Goal: Entertainment & Leisure: Consume media (video, audio)

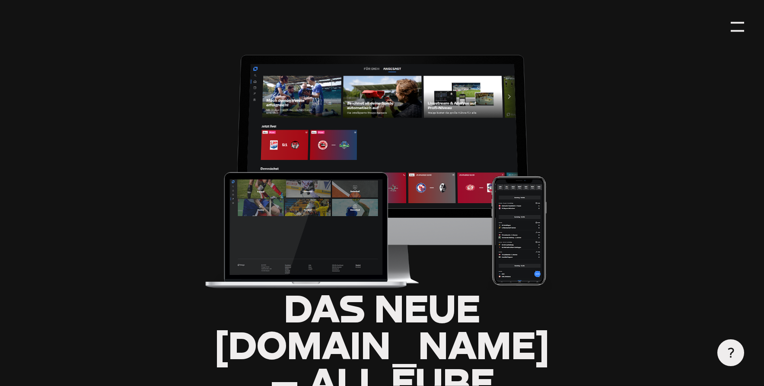
type input "0.8"
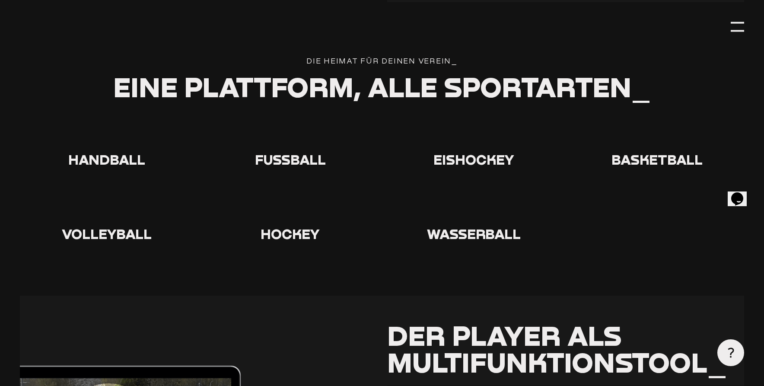
scroll to position [1513, 0]
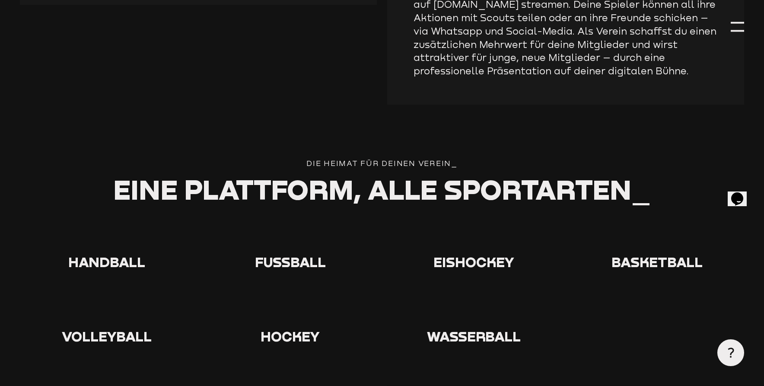
click at [299, 254] on span "Fußball" at bounding box center [290, 262] width 71 height 16
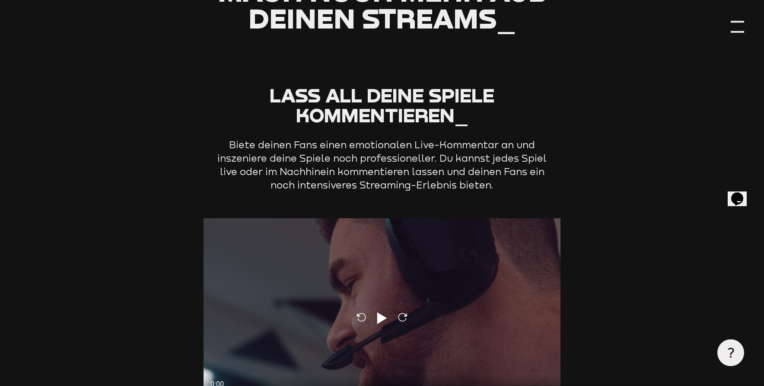
click at [741, 25] on div at bounding box center [737, 26] width 13 height 13
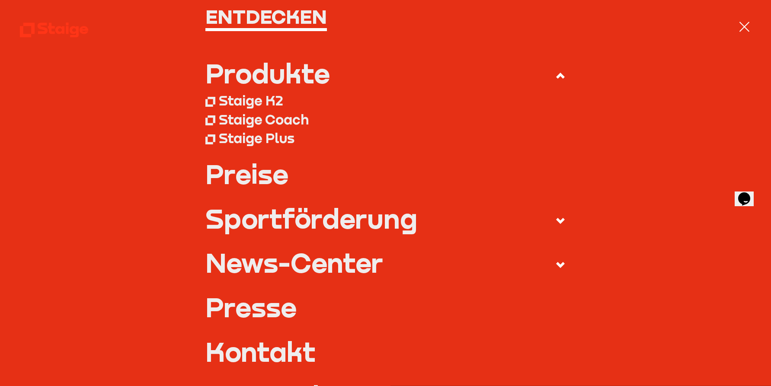
scroll to position [35, 0]
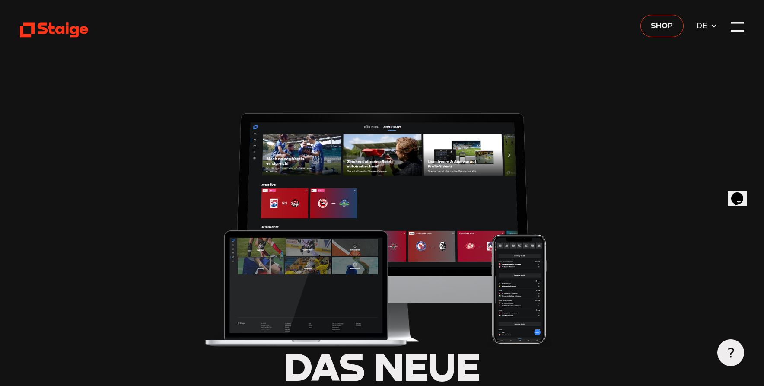
type input "0.8"
click at [713, 26] on icon at bounding box center [714, 25] width 7 height 7
click at [713, 26] on use at bounding box center [714, 26] width 5 height 3
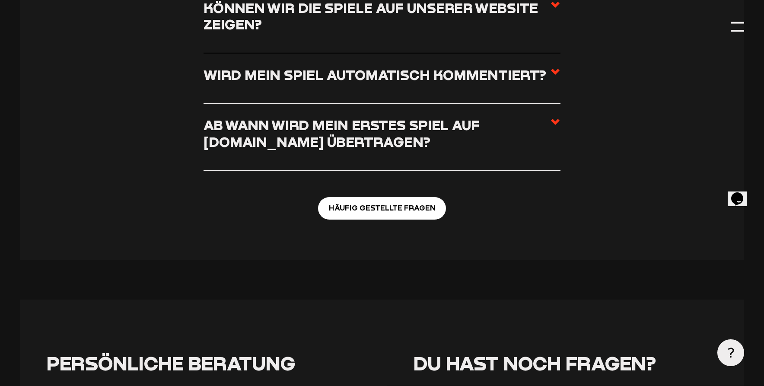
scroll to position [3217, 0]
